Goal: Complete application form

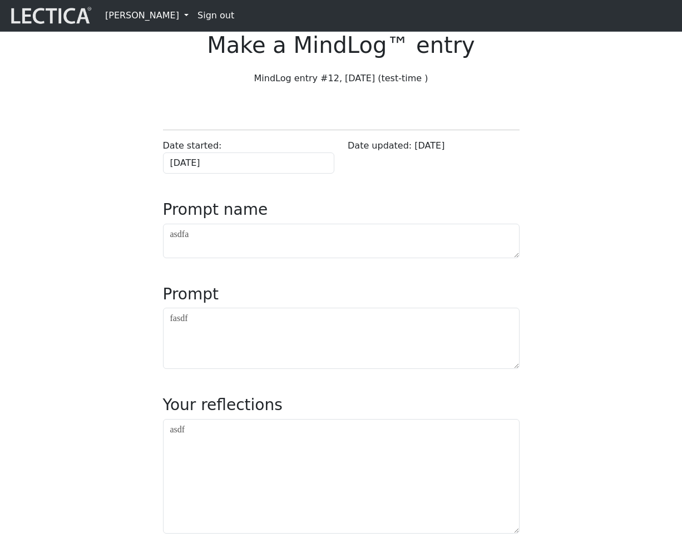
scroll to position [387, 0]
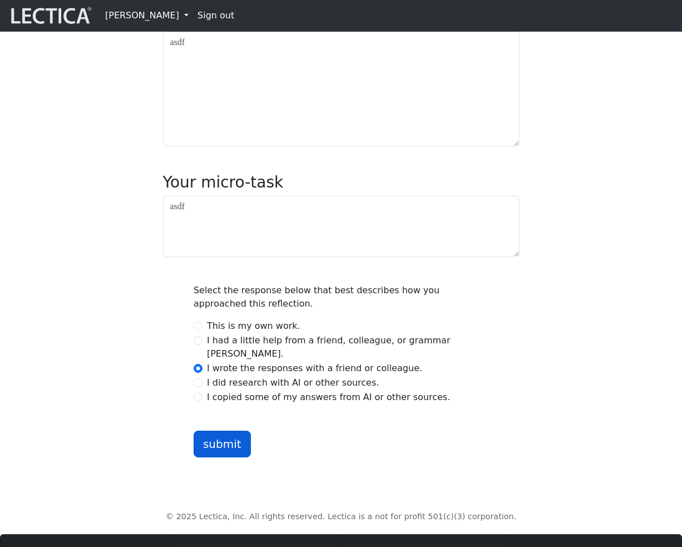
click at [227, 457] on button "submit" at bounding box center [222, 443] width 57 height 27
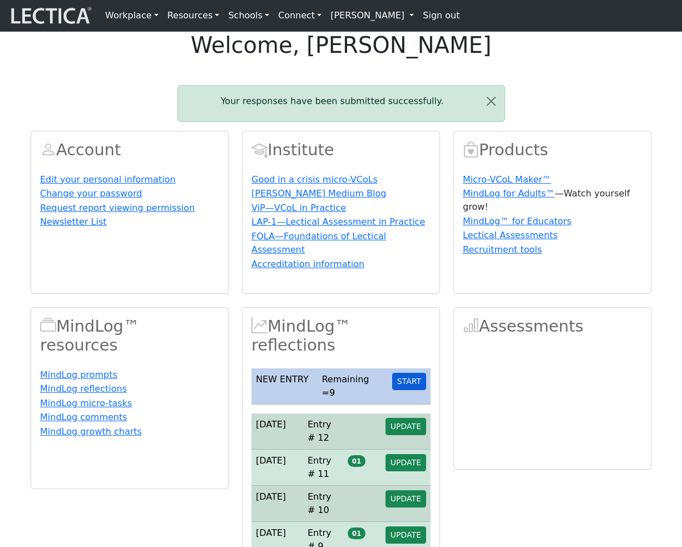
click at [410, 390] on button "START" at bounding box center [409, 381] width 34 height 17
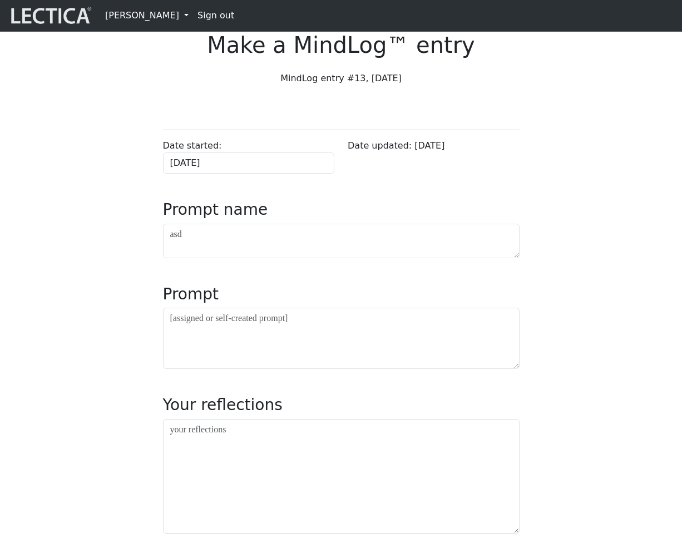
scroll to position [2, 0]
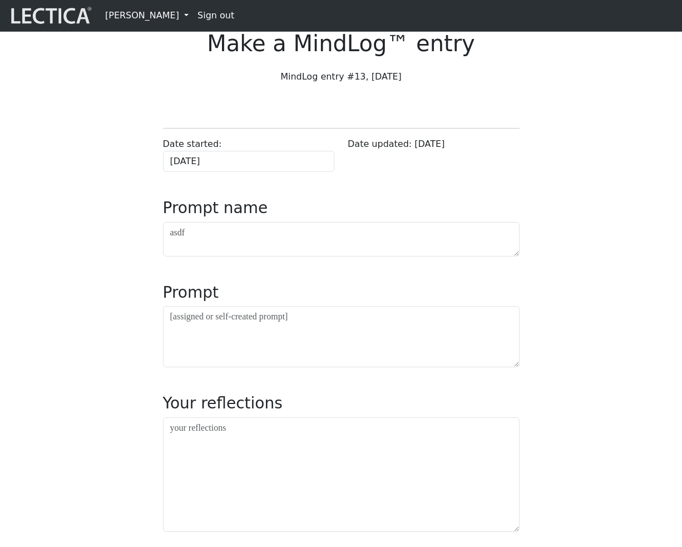
type textarea "asdf"
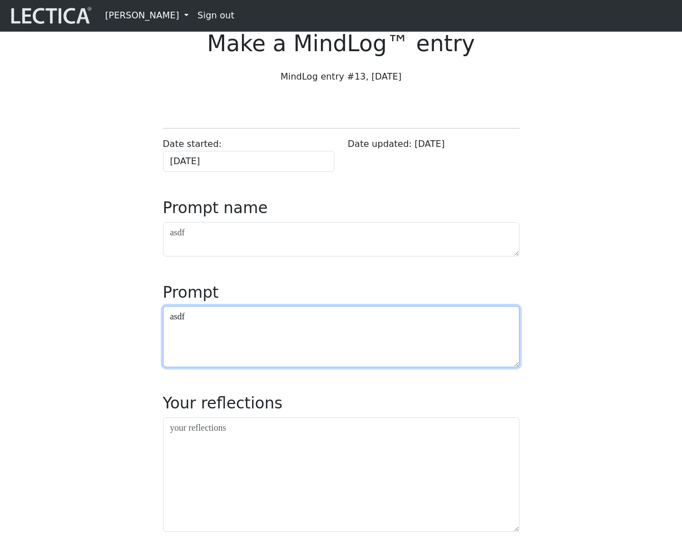
type textarea "asdf"
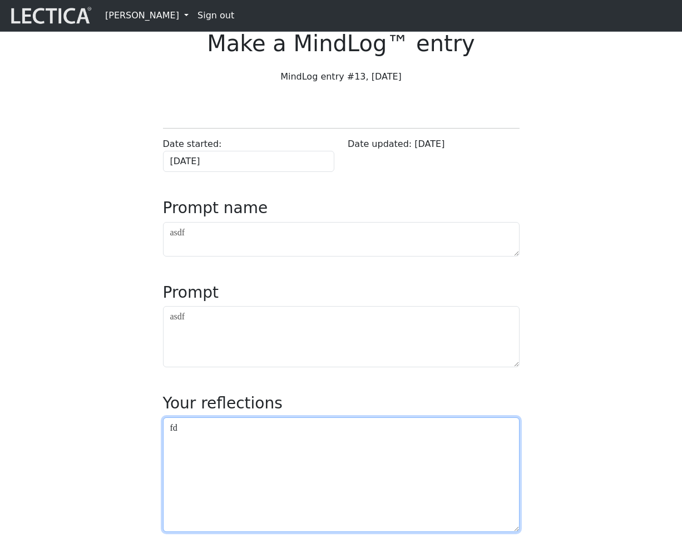
type textarea "fd"
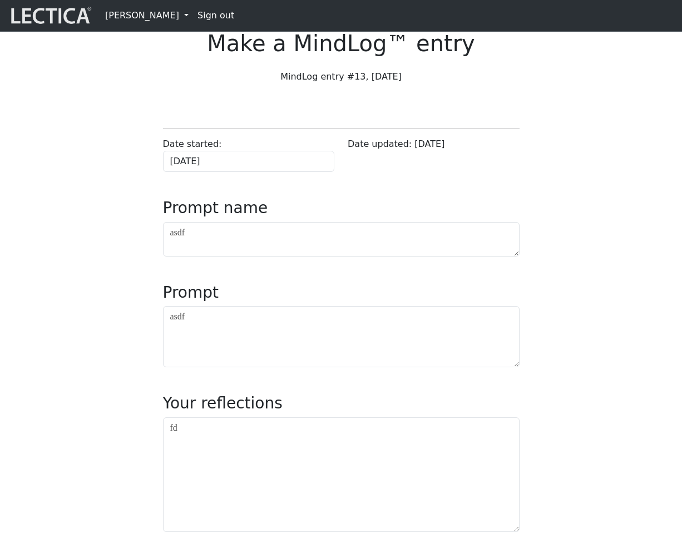
scroll to position [383, 0]
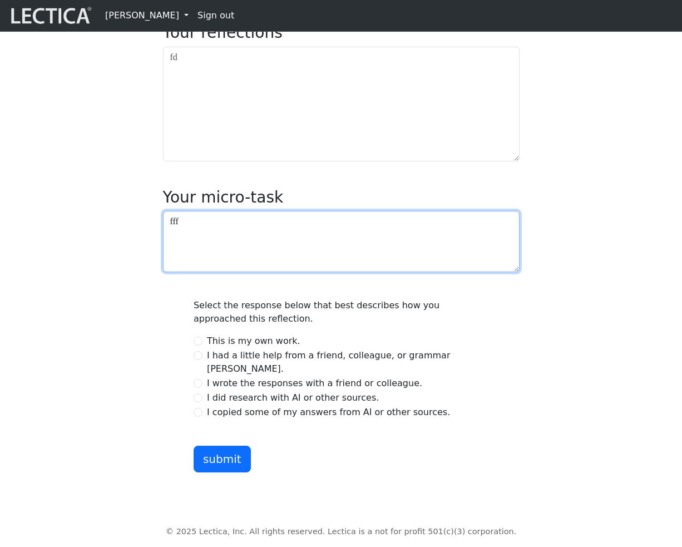
type textarea "fff"
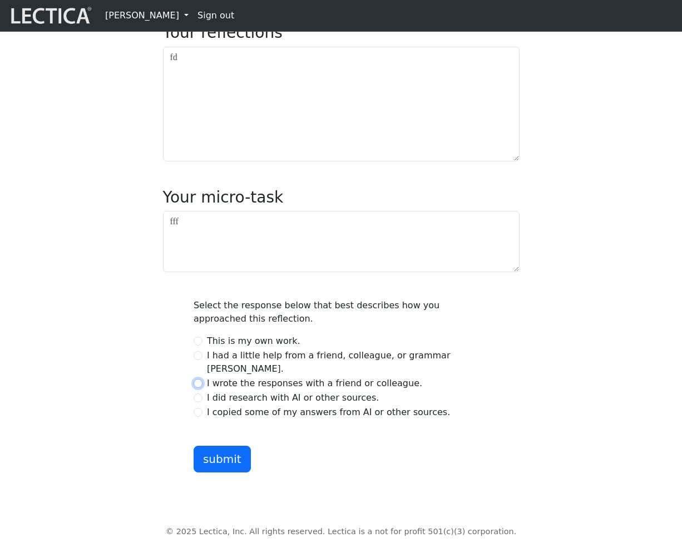
scroll to position [371, 0]
click at [194, 388] on input "I wrote the responses with a friend or colleague." at bounding box center [198, 383] width 9 height 9
radio input "true"
click at [227, 473] on button "submit" at bounding box center [222, 459] width 57 height 27
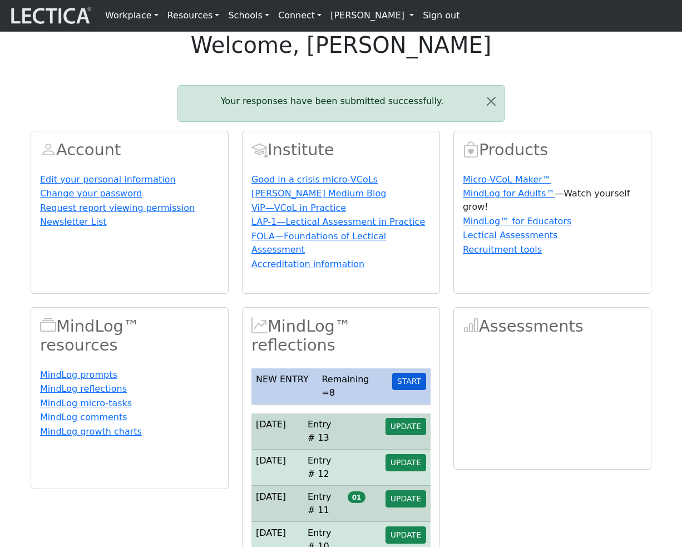
click at [415, 390] on button "START" at bounding box center [409, 381] width 34 height 17
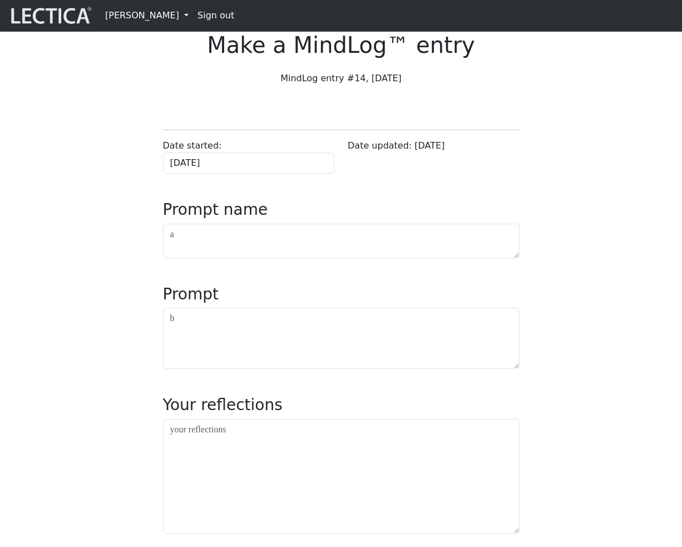
type textarea "b"
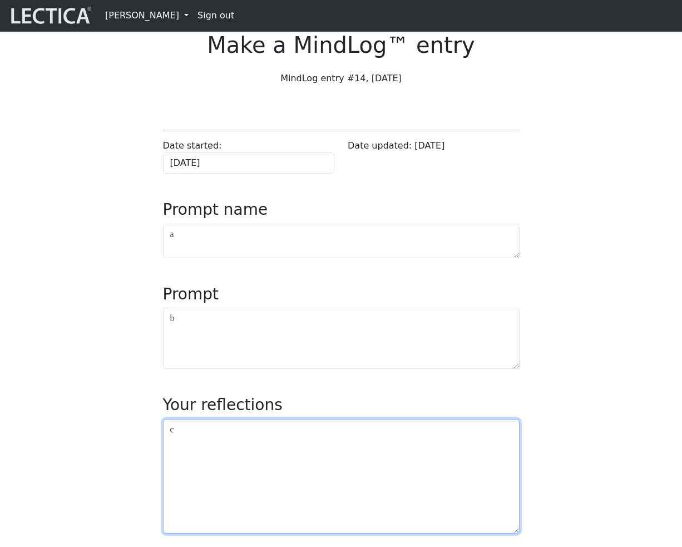
type textarea "c"
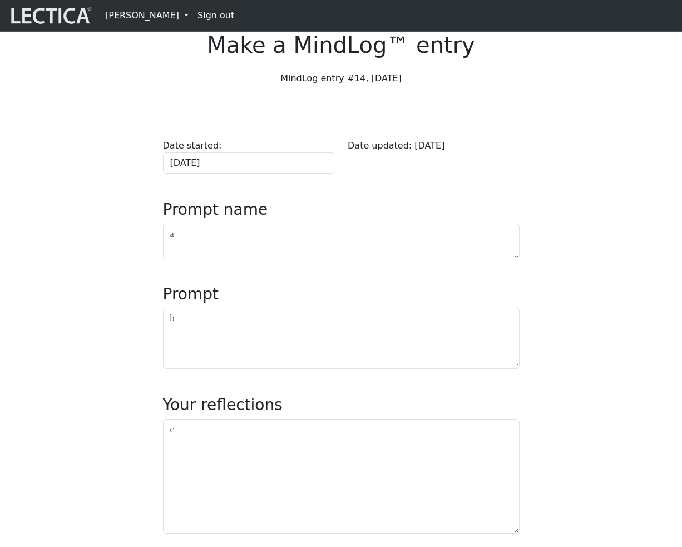
scroll to position [383, 0]
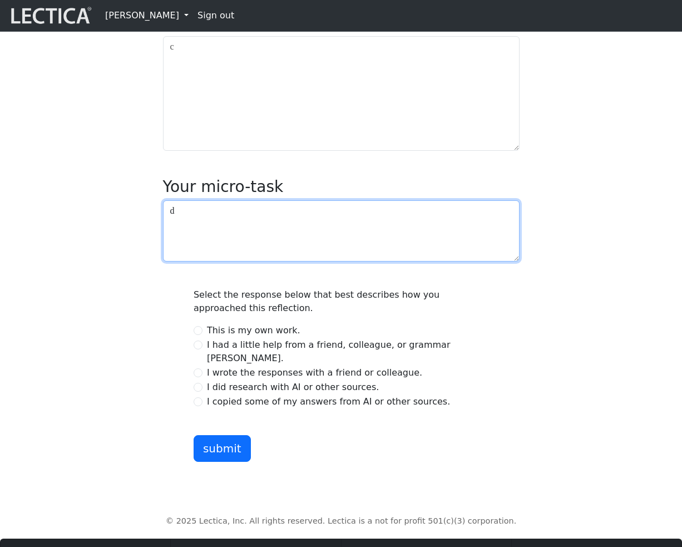
type textarea "d"
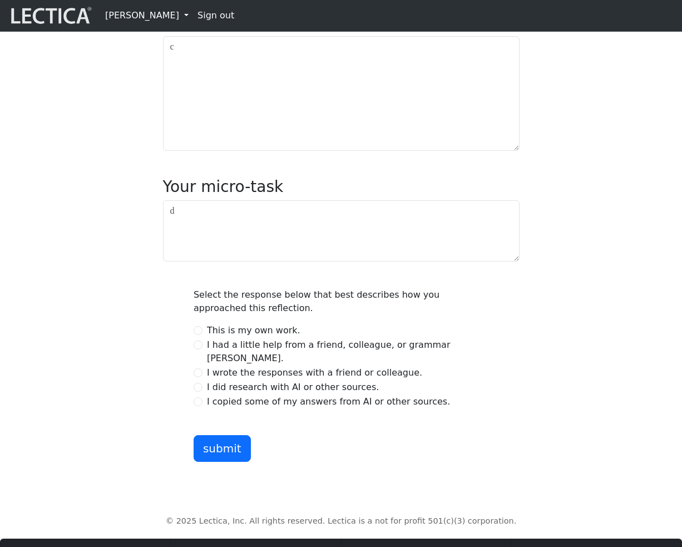
click at [205, 379] on div "I wrote the responses with a friend or colleague." at bounding box center [341, 372] width 295 height 13
click at [202, 377] on input "I wrote the responses with a friend or colleague." at bounding box center [198, 372] width 9 height 9
radio input "true"
click at [222, 462] on button "submit" at bounding box center [222, 448] width 57 height 27
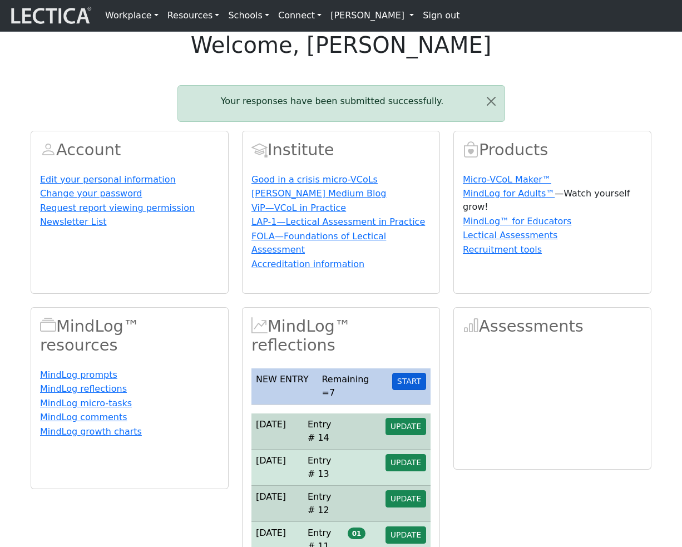
click at [413, 390] on button "START" at bounding box center [409, 381] width 34 height 17
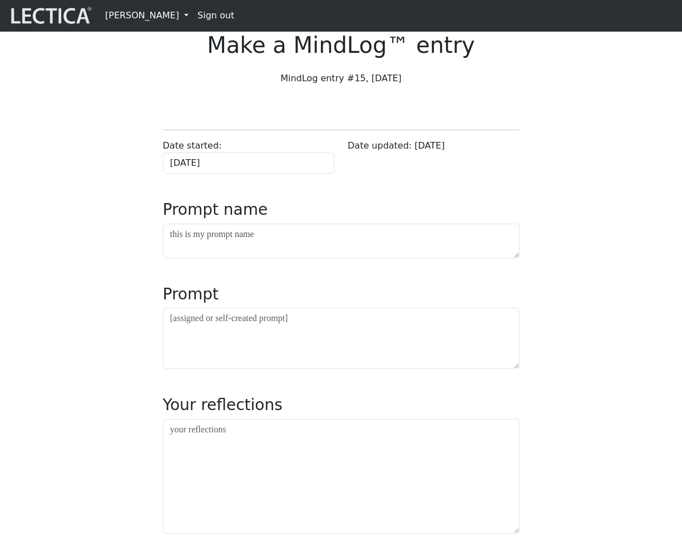
type textarea "this is my prompt name"
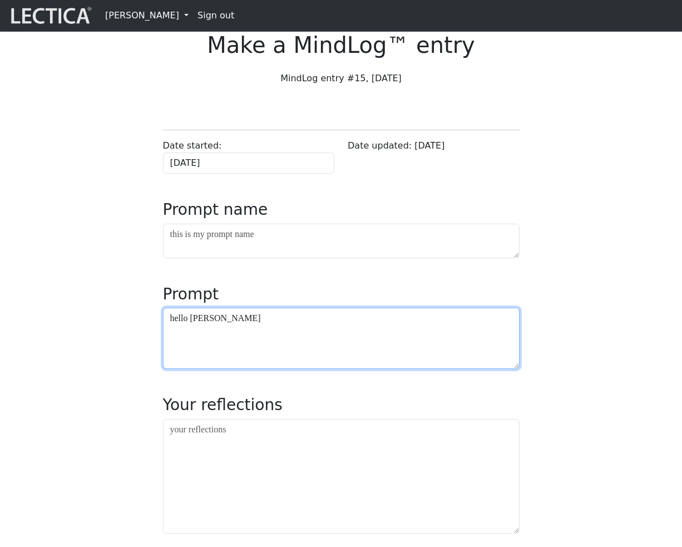
type textarea "hello [PERSON_NAME]"
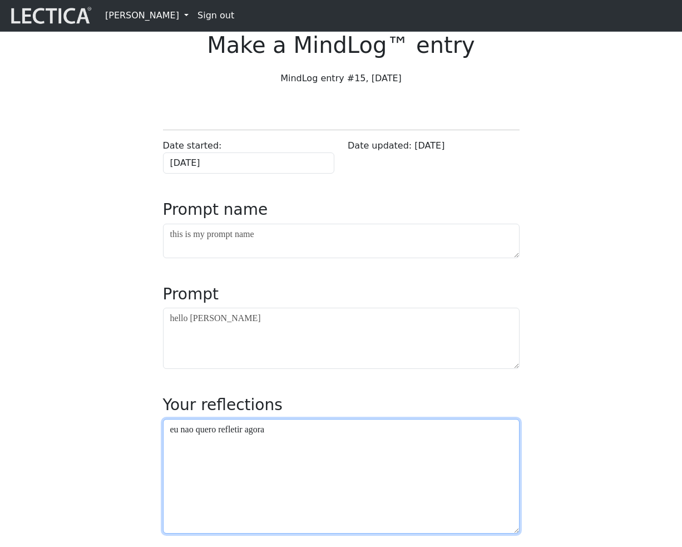
type textarea "eu nao quero refletir agora"
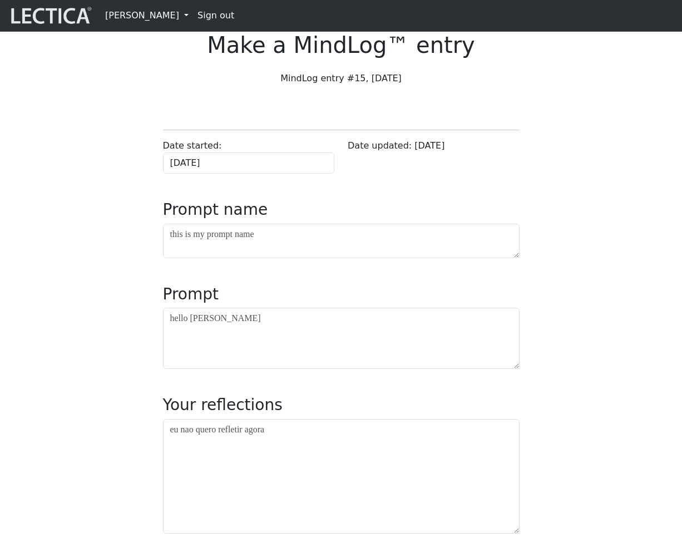
scroll to position [383, 0]
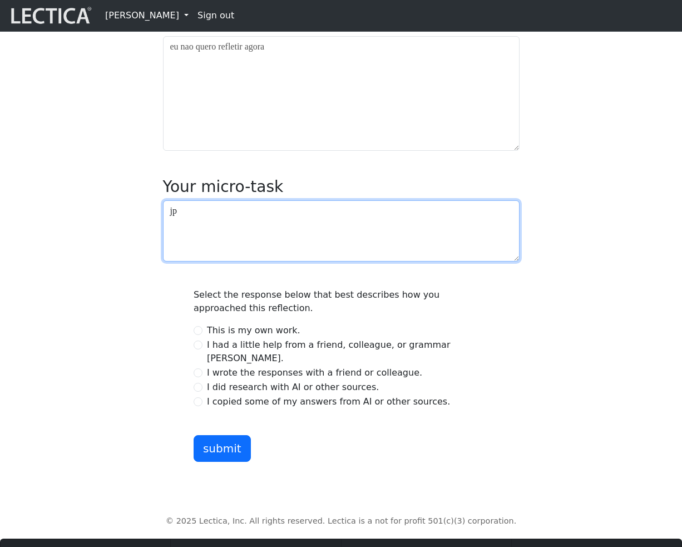
type textarea "j"
type textarea "pois entao palhaco"
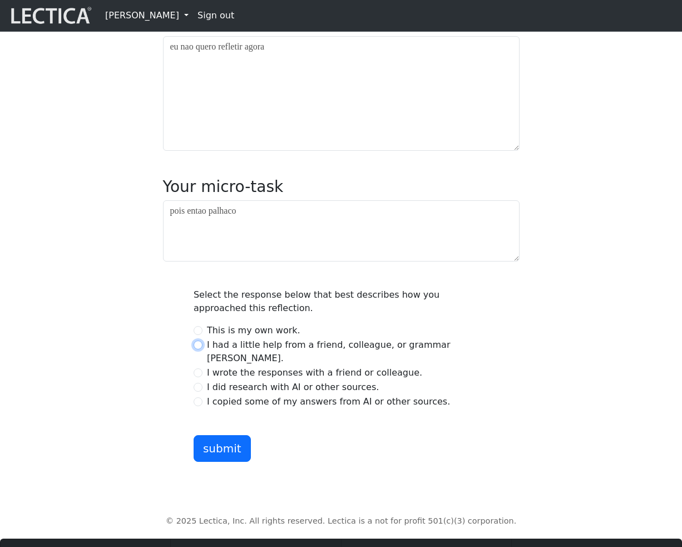
click at [198, 349] on input "I had a little help from a friend, colleague, or grammar checker." at bounding box center [198, 344] width 9 height 9
radio input "true"
click at [221, 462] on button "submit" at bounding box center [222, 448] width 57 height 27
